Goal: Task Accomplishment & Management: Manage account settings

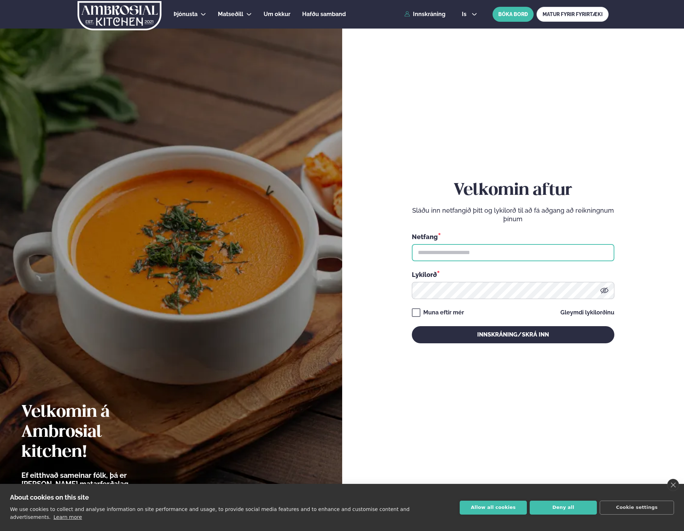
click at [456, 251] on input "text" at bounding box center [513, 252] width 202 height 17
click at [585, 252] on input "text" at bounding box center [513, 252] width 202 height 17
type input "**********"
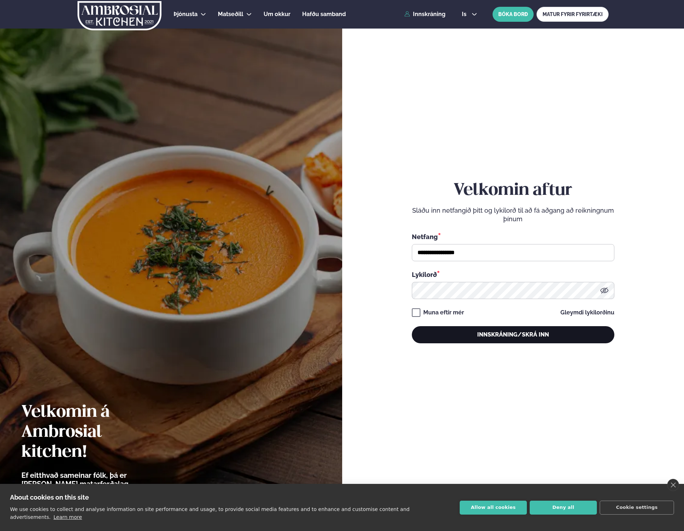
click at [493, 333] on button "Innskráning/Skrá inn" at bounding box center [513, 334] width 202 height 17
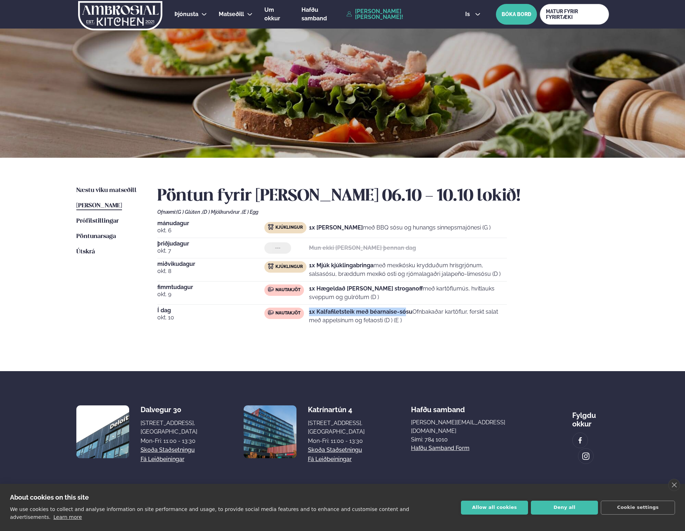
drag, startPoint x: 353, startPoint y: 307, endPoint x: 403, endPoint y: 313, distance: 50.7
click at [403, 313] on div "[DATE] Kjúklingur 1x Krispí kjúklingavængir með BBQ sósu og hunangs sinnepsmajó…" at bounding box center [383, 274] width 452 height 107
click at [372, 320] on p "1x Kalfafiletsteik með béarnaise-sósu Ofnbakaðar kartöflur, ferskt salat með ap…" at bounding box center [408, 316] width 198 height 17
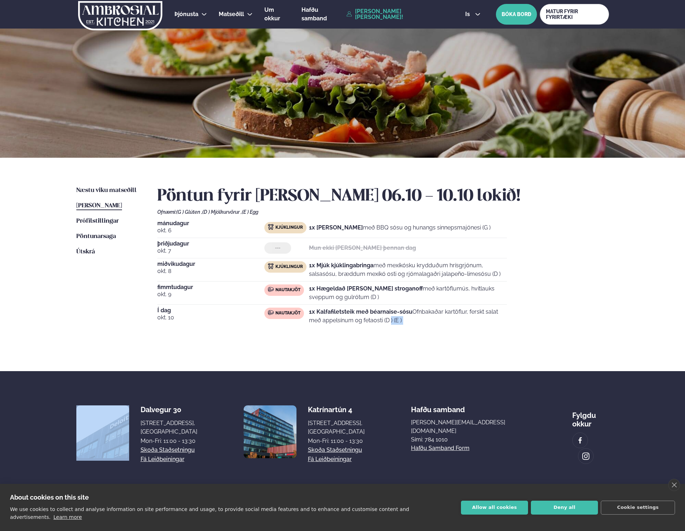
drag, startPoint x: 372, startPoint y: 321, endPoint x: 378, endPoint y: 327, distance: 9.3
click at [378, 327] on div "Í dag [DATE] Nautakjöt 1x Kalfafiletsteik með béarnaise-sósu Ofnbakaðar kartöfl…" at bounding box center [332, 318] width 350 height 20
